Goal: Find specific page/section: Find specific page/section

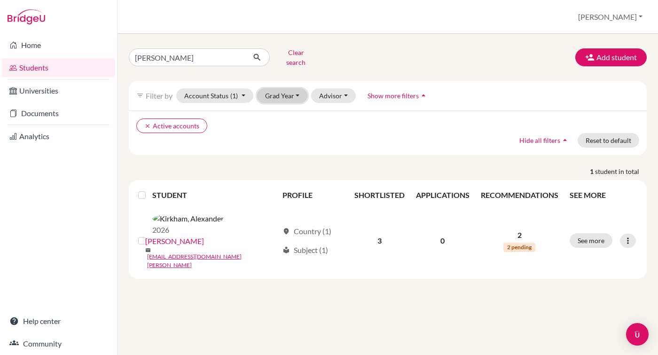
click at [298, 91] on button "Grad Year" at bounding box center [282, 95] width 51 height 15
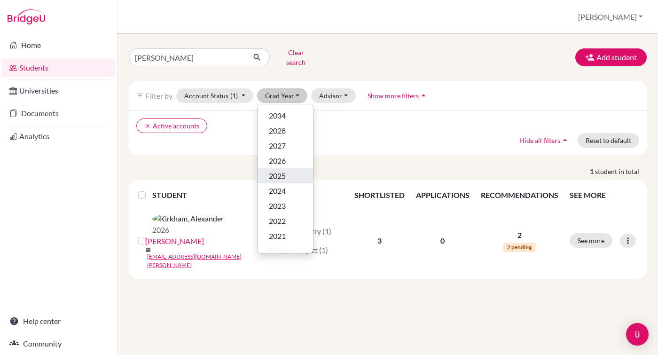
click at [288, 170] on div "2025" at bounding box center [285, 175] width 33 height 11
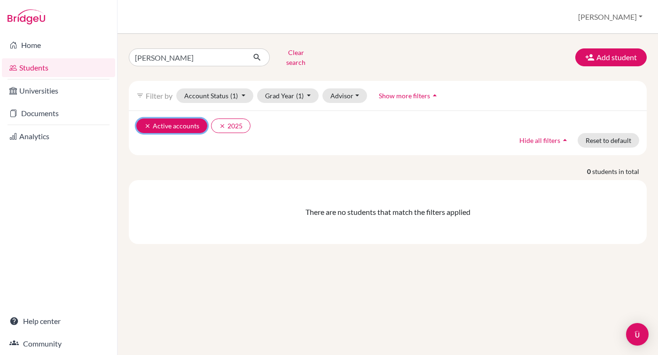
click at [145, 123] on icon "clear" at bounding box center [147, 126] width 7 height 7
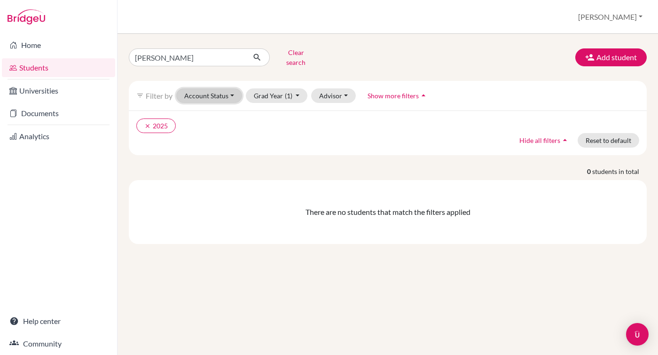
click at [231, 90] on button "Account Status" at bounding box center [209, 95] width 66 height 15
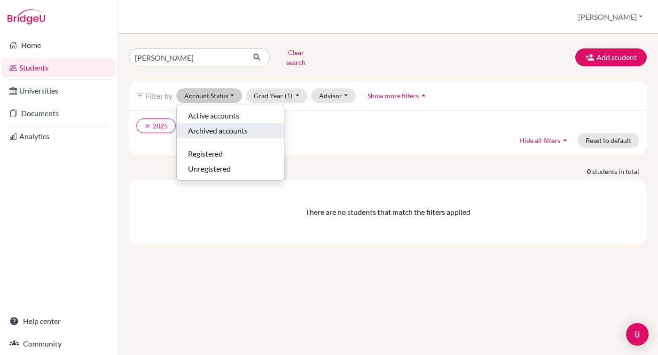
click at [225, 126] on span "Archived accounts" at bounding box center [218, 130] width 60 height 11
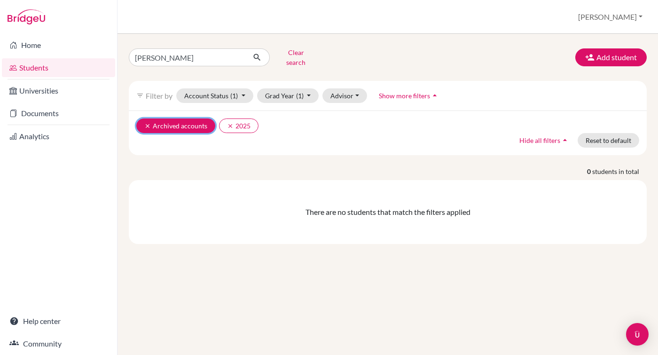
click at [142, 118] on button "clear Archived accounts" at bounding box center [175, 125] width 79 height 15
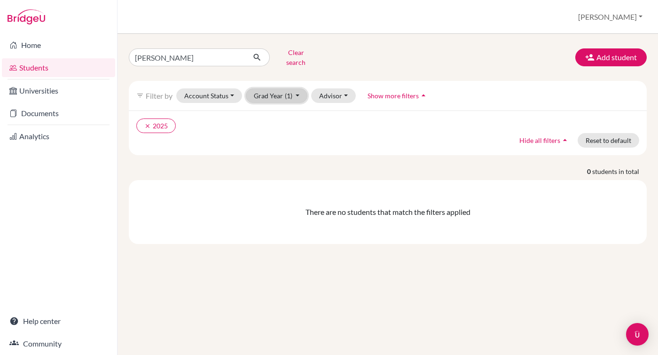
click at [295, 89] on button "Grad Year (1)" at bounding box center [277, 95] width 62 height 15
click at [380, 129] on div "clear 2025 Hide all filters arrow_drop_up Reset to default" at bounding box center [388, 132] width 518 height 45
click at [40, 70] on link "Students" at bounding box center [58, 67] width 113 height 19
click at [147, 123] on icon "clear" at bounding box center [147, 126] width 7 height 7
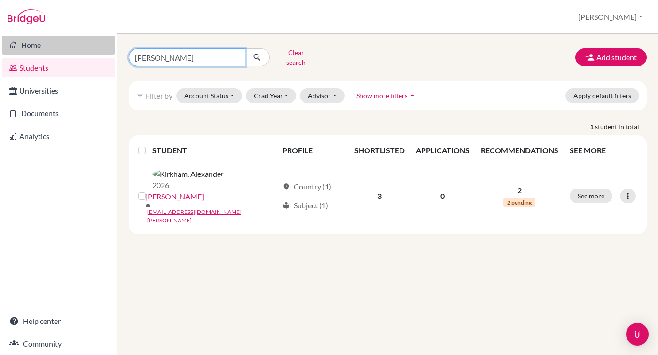
drag, startPoint x: 169, startPoint y: 54, endPoint x: 110, endPoint y: 52, distance: 59.7
click at [110, 52] on div "Home Students Universities Documents Analytics Help center Community Students o…" at bounding box center [329, 177] width 658 height 355
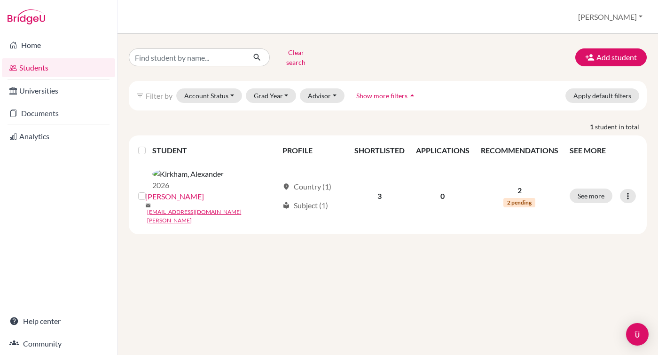
drag, startPoint x: 110, startPoint y: 52, endPoint x: 120, endPoint y: 52, distance: 10.3
click at [283, 92] on button "Grad Year" at bounding box center [271, 95] width 51 height 15
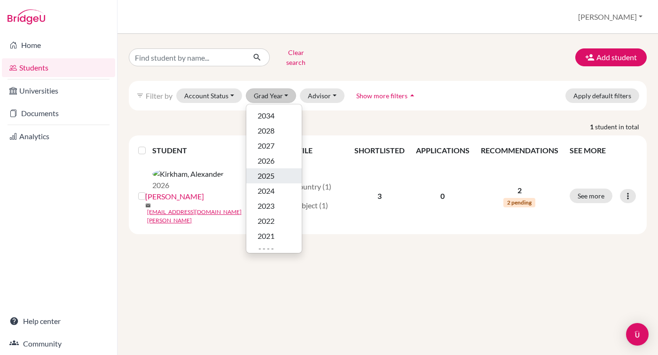
click at [274, 173] on span "2025" at bounding box center [266, 175] width 17 height 11
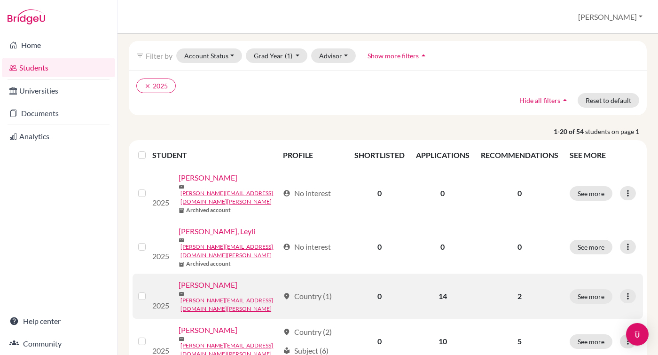
scroll to position [36, 0]
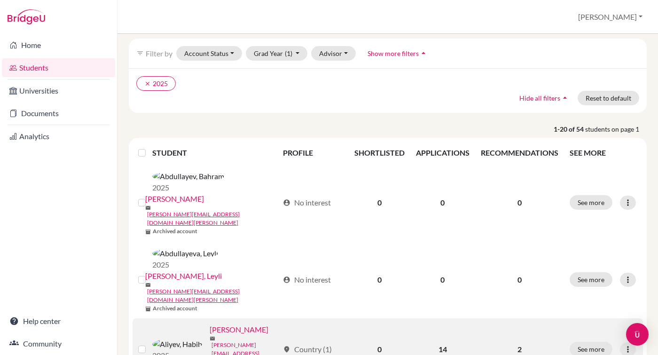
click at [212, 341] on link "haliyev@student.tisa.az" at bounding box center [245, 358] width 67 height 34
click at [210, 324] on link "Aliyev, Habib" at bounding box center [239, 329] width 59 height 11
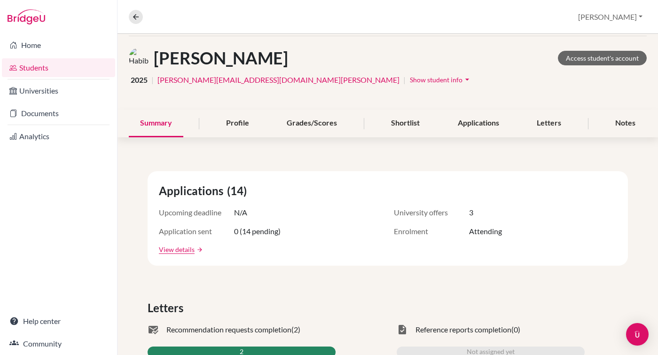
scroll to position [44, 0]
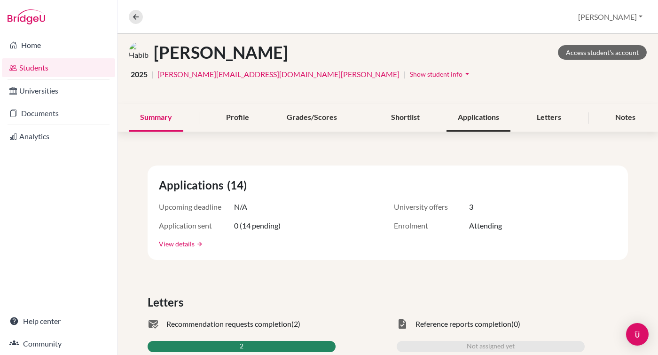
click at [459, 118] on div "Applications" at bounding box center [479, 118] width 64 height 28
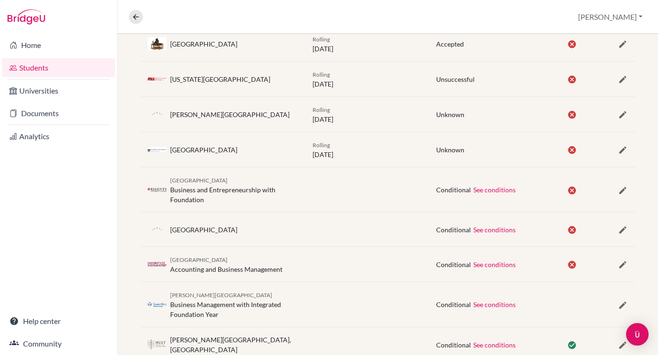
scroll to position [371, 0]
